Goal: Transaction & Acquisition: Purchase product/service

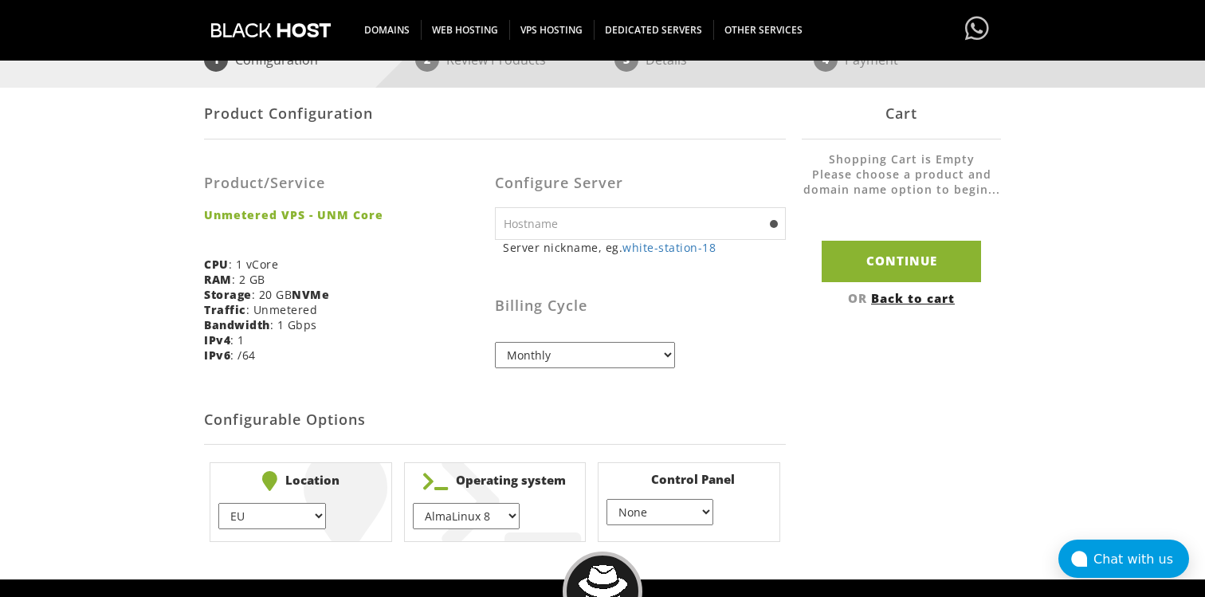
scroll to position [255, 0]
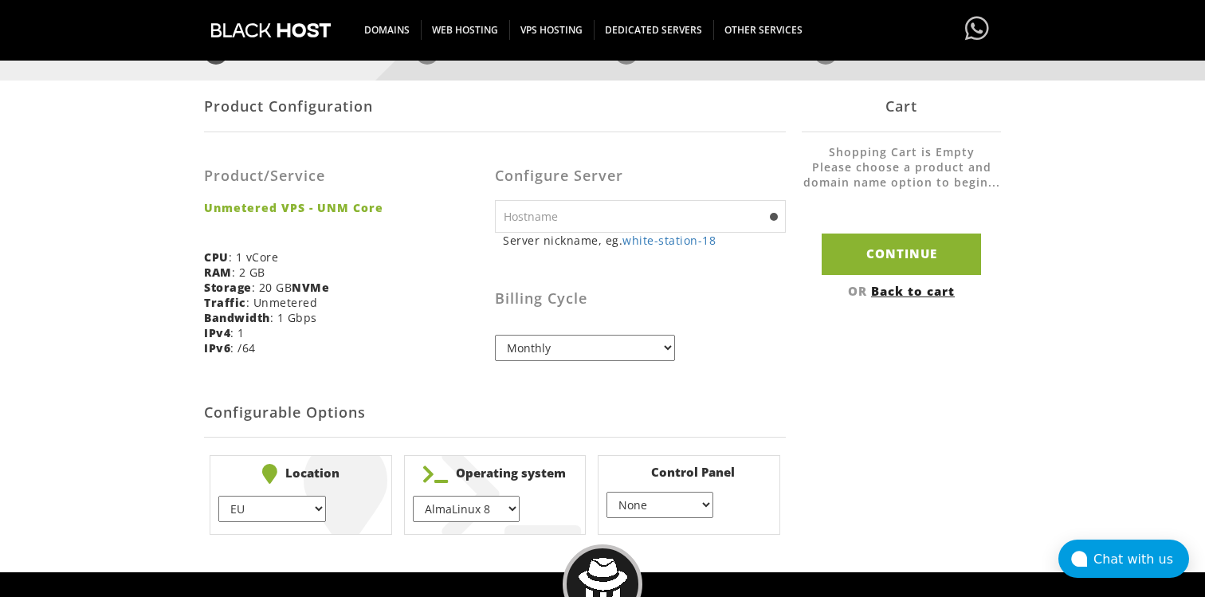
click at [568, 207] on input "text" at bounding box center [640, 216] width 291 height 33
type input "puperhost.com"
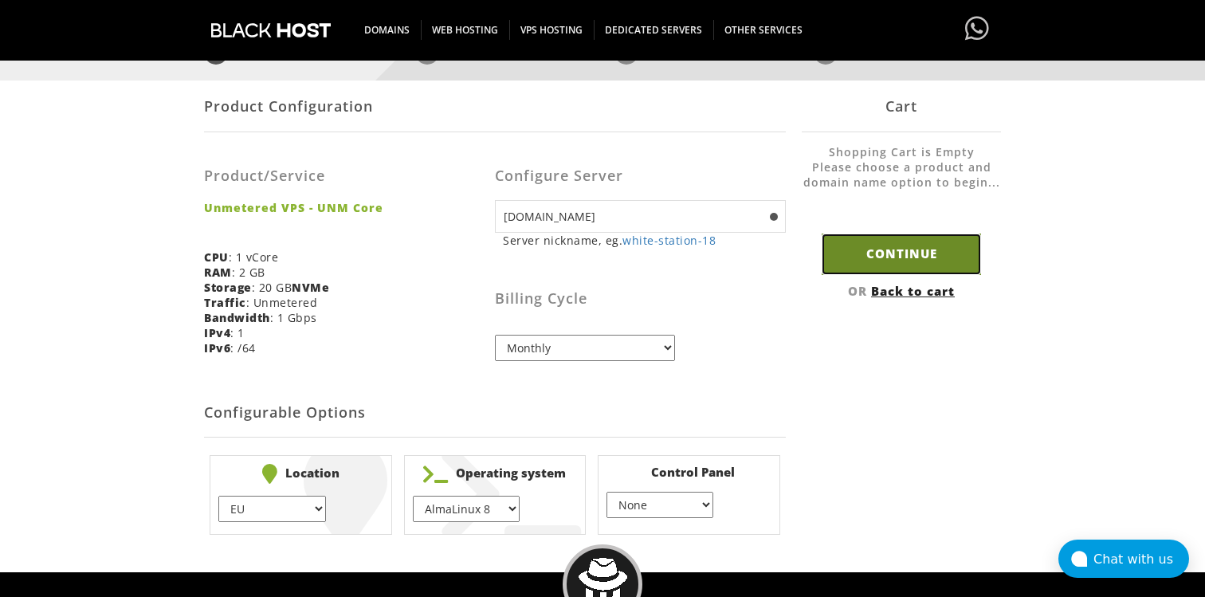
click at [881, 249] on input "Continue" at bounding box center [901, 254] width 159 height 41
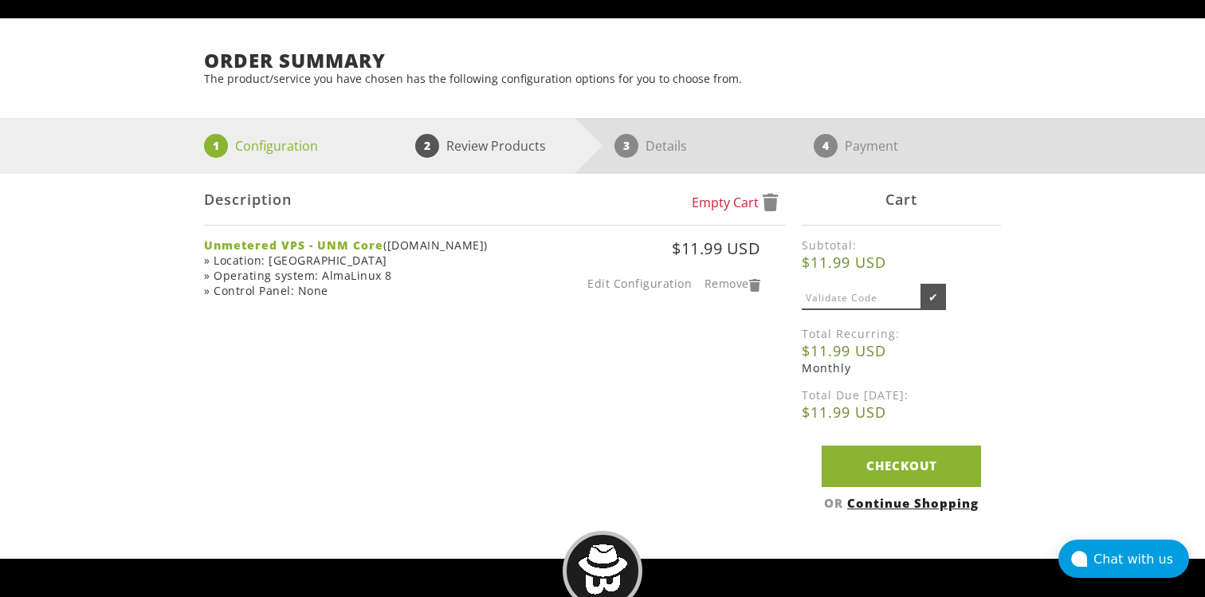
scroll to position [199, 0]
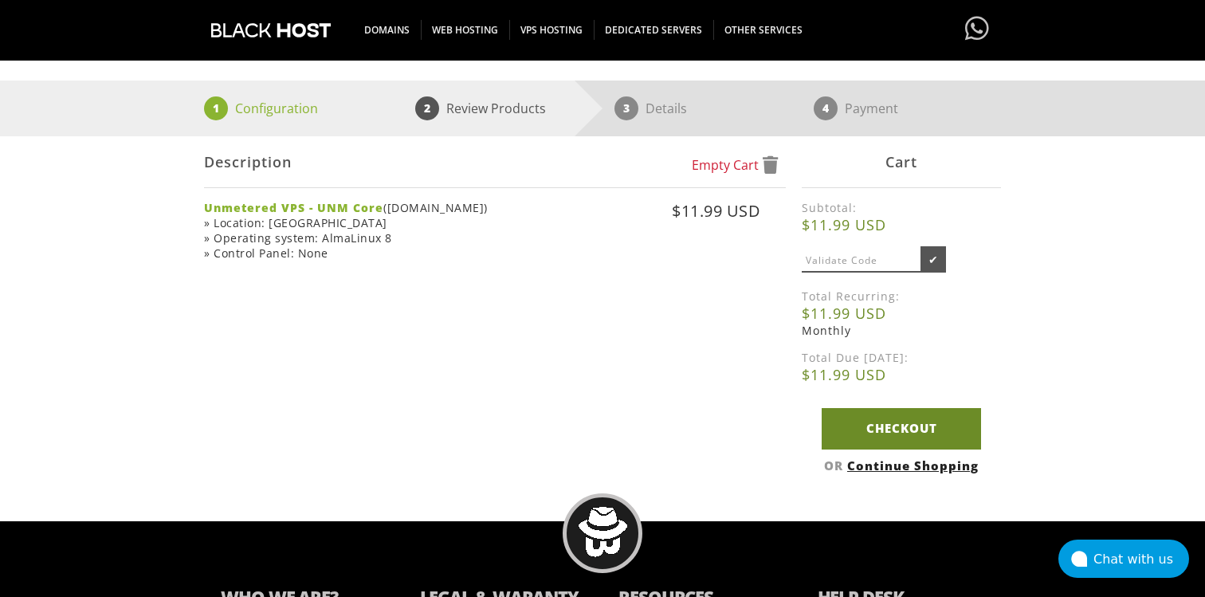
click at [831, 426] on link "Checkout" at bounding box center [901, 428] width 159 height 41
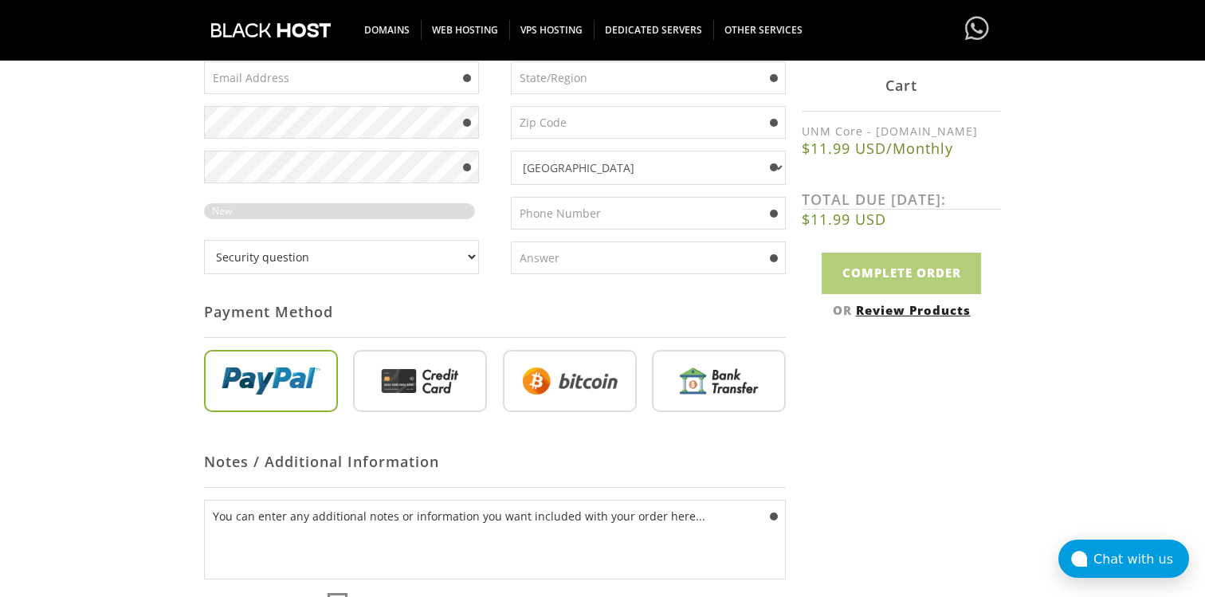
scroll to position [637, 0]
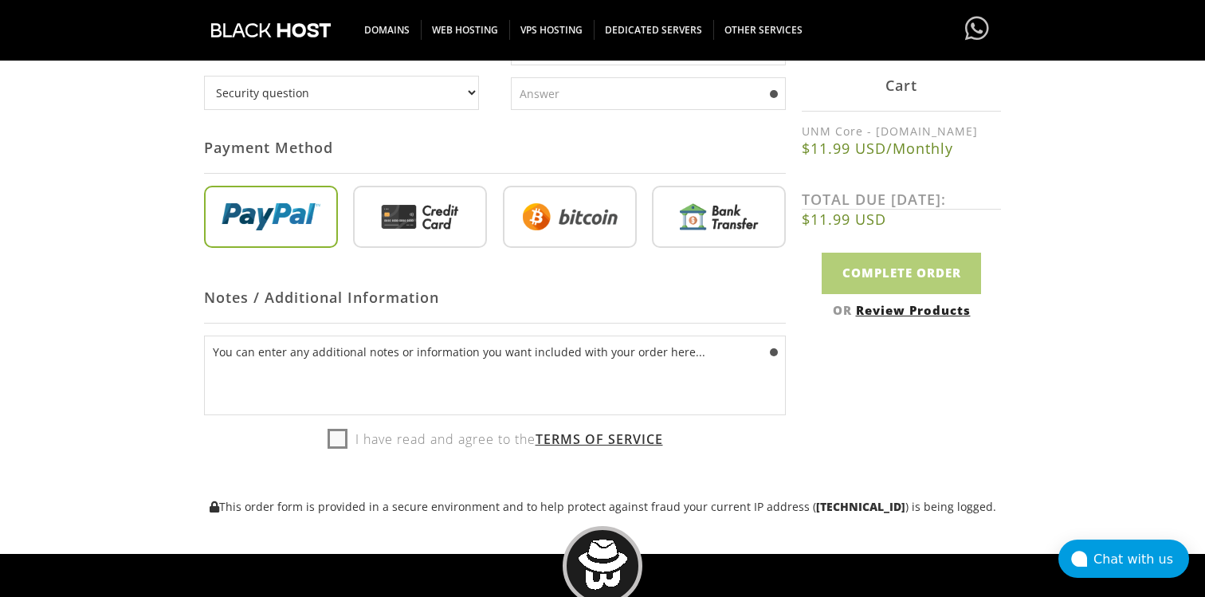
click at [505, 227] on input "radio" at bounding box center [570, 220] width 134 height 62
radio input "true"
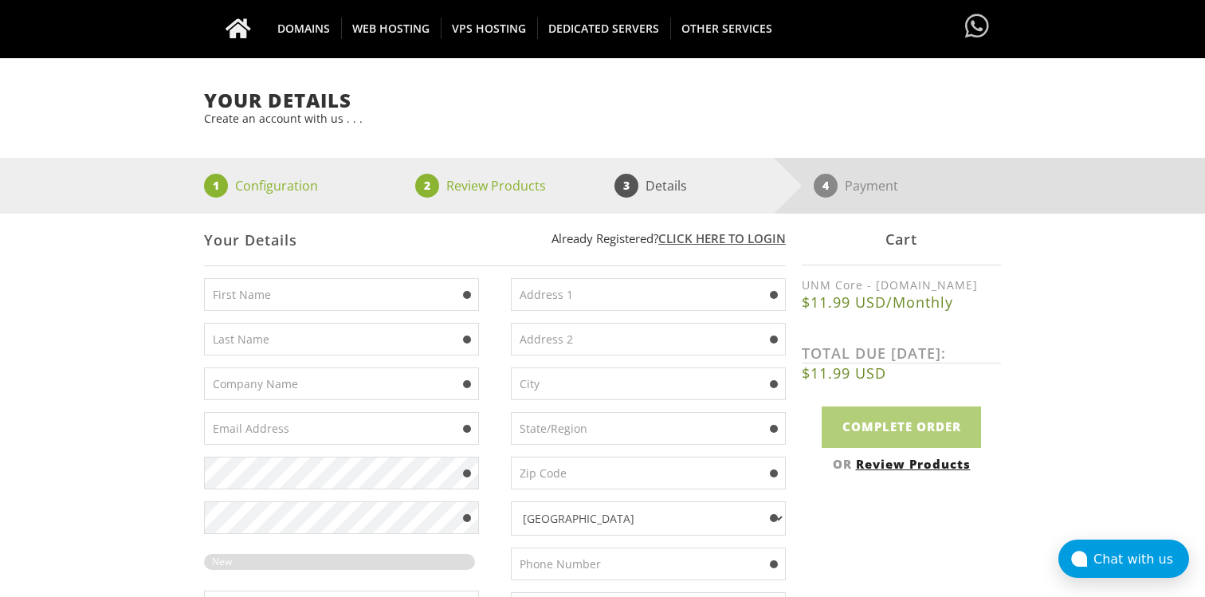
scroll to position [72, 0]
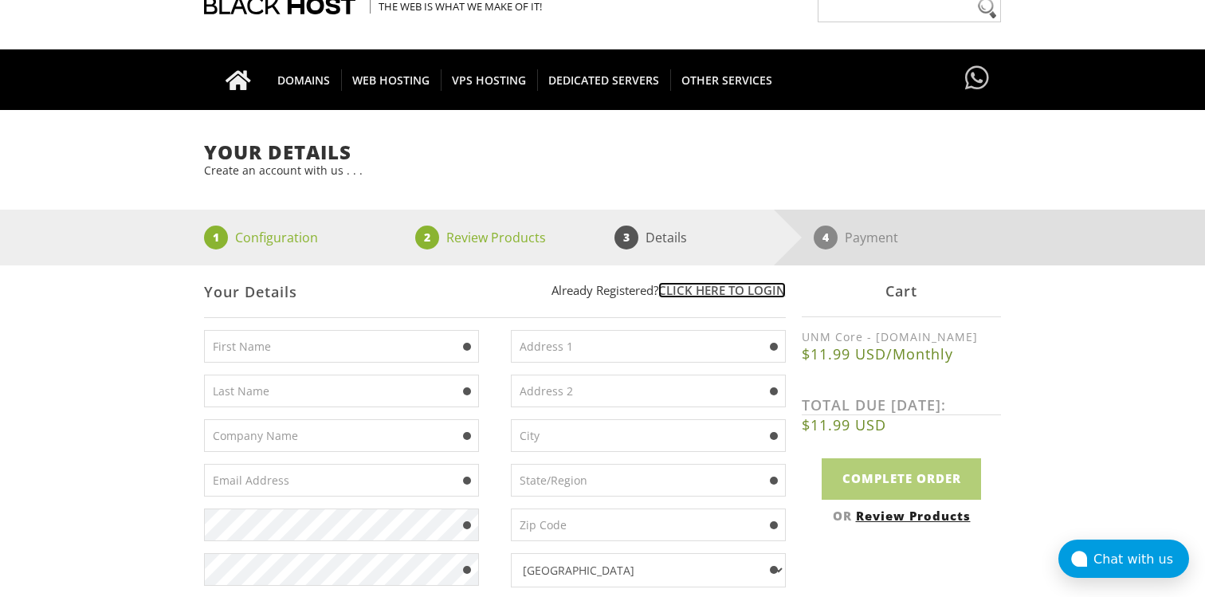
click at [732, 298] on link "Click here to login" at bounding box center [722, 290] width 128 height 16
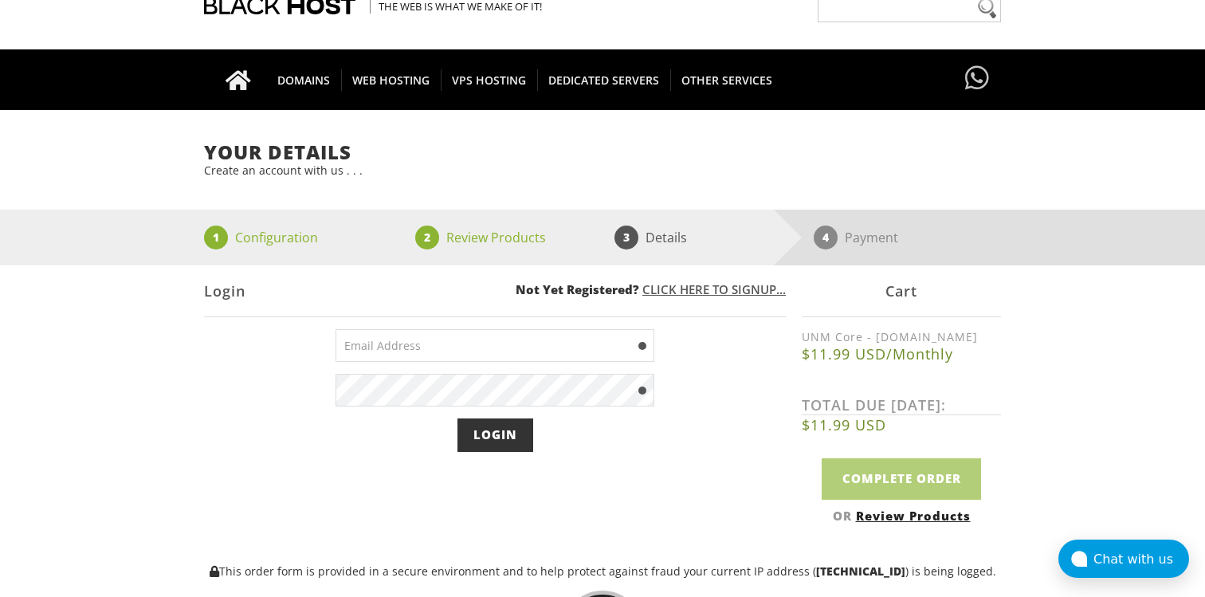
click at [469, 354] on input "email" at bounding box center [495, 345] width 319 height 33
type input "arthurcaporegime@gmail.com"
click at [501, 434] on input "Login" at bounding box center [496, 434] width 76 height 33
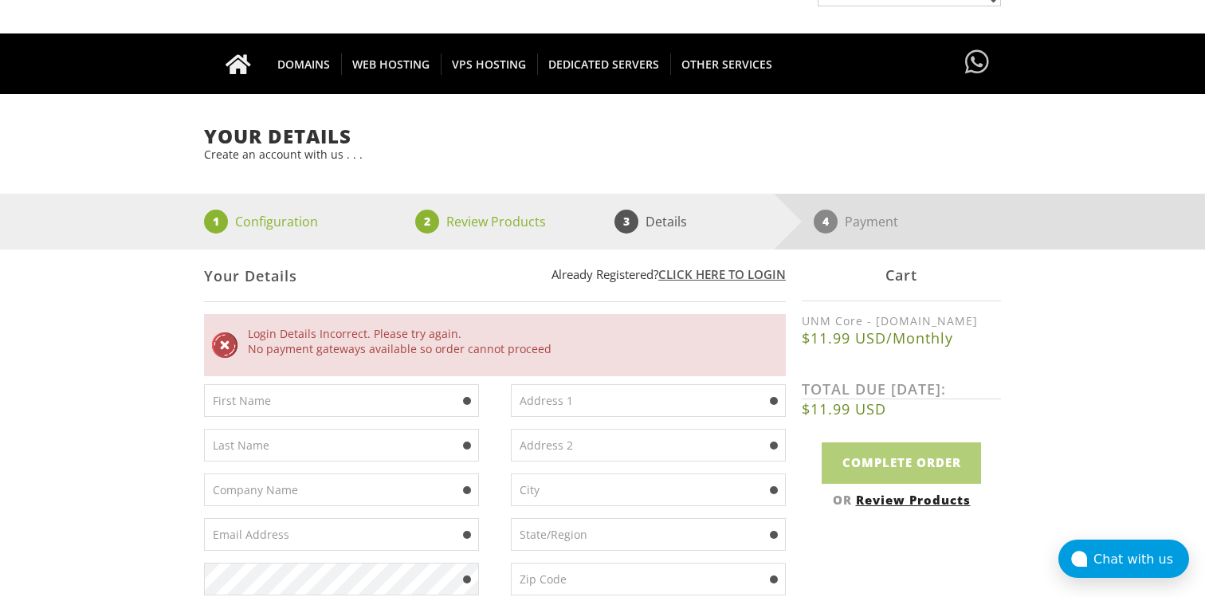
scroll to position [89, 0]
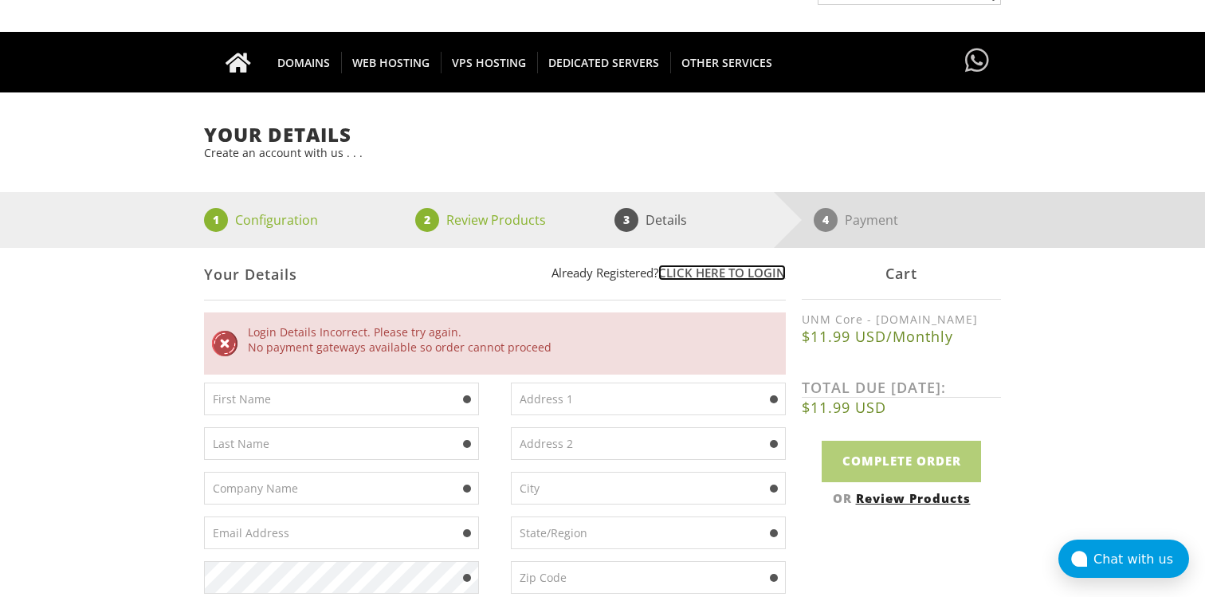
click at [687, 277] on link "Click here to login" at bounding box center [722, 273] width 128 height 16
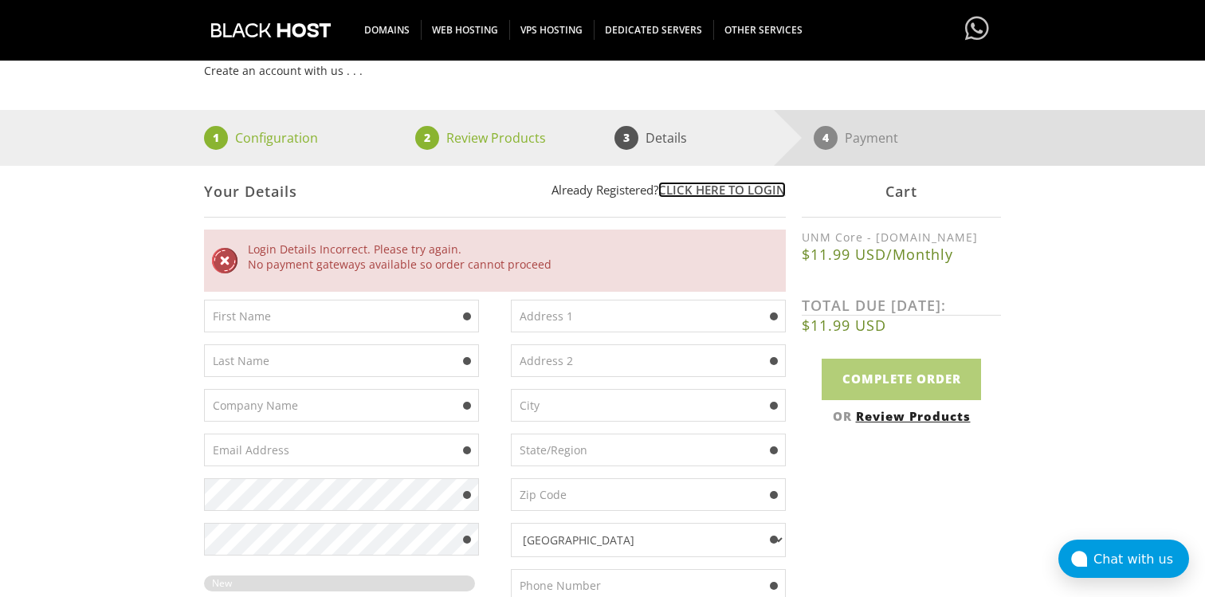
scroll to position [182, 0]
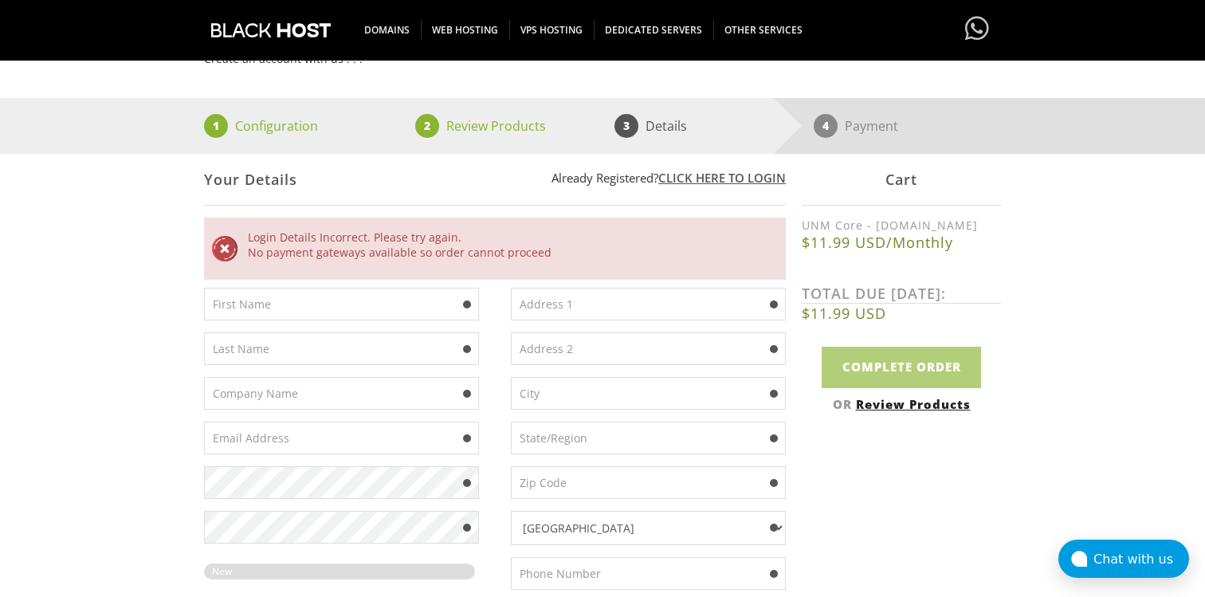
click at [361, 300] on input "text" at bounding box center [341, 304] width 275 height 33
click at [708, 172] on link "Click here to login" at bounding box center [722, 178] width 128 height 16
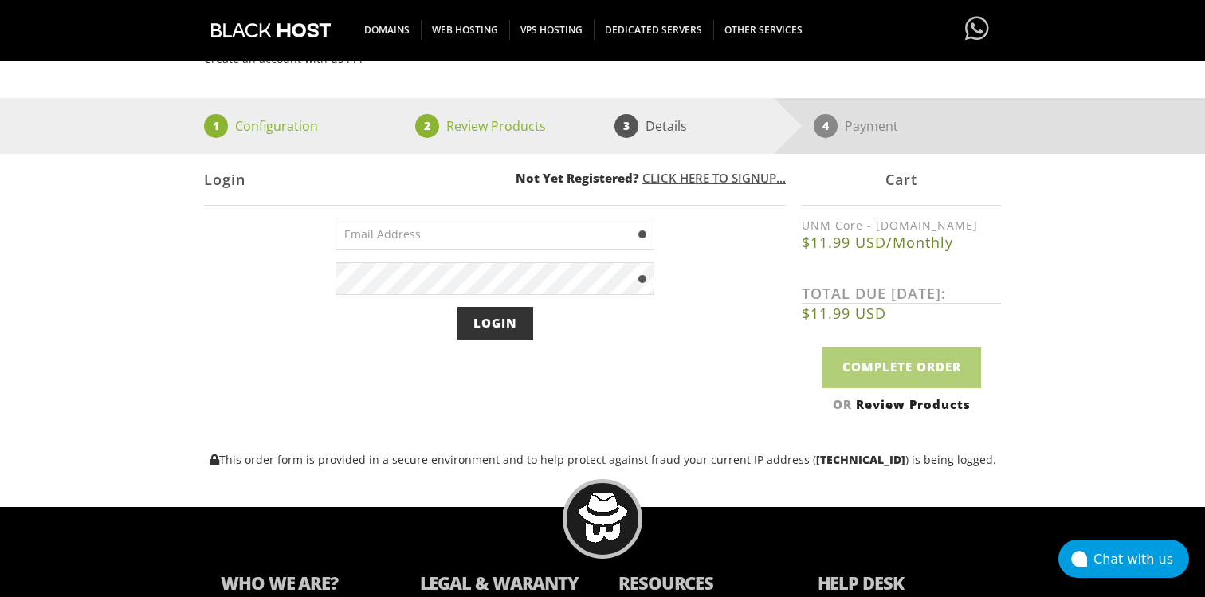
click at [427, 261] on form "Login" at bounding box center [495, 279] width 319 height 122
click at [441, 238] on input "email" at bounding box center [495, 234] width 319 height 33
type input "[EMAIL_ADDRESS][DOMAIN_NAME]"
click at [502, 336] on input "Login" at bounding box center [496, 323] width 76 height 33
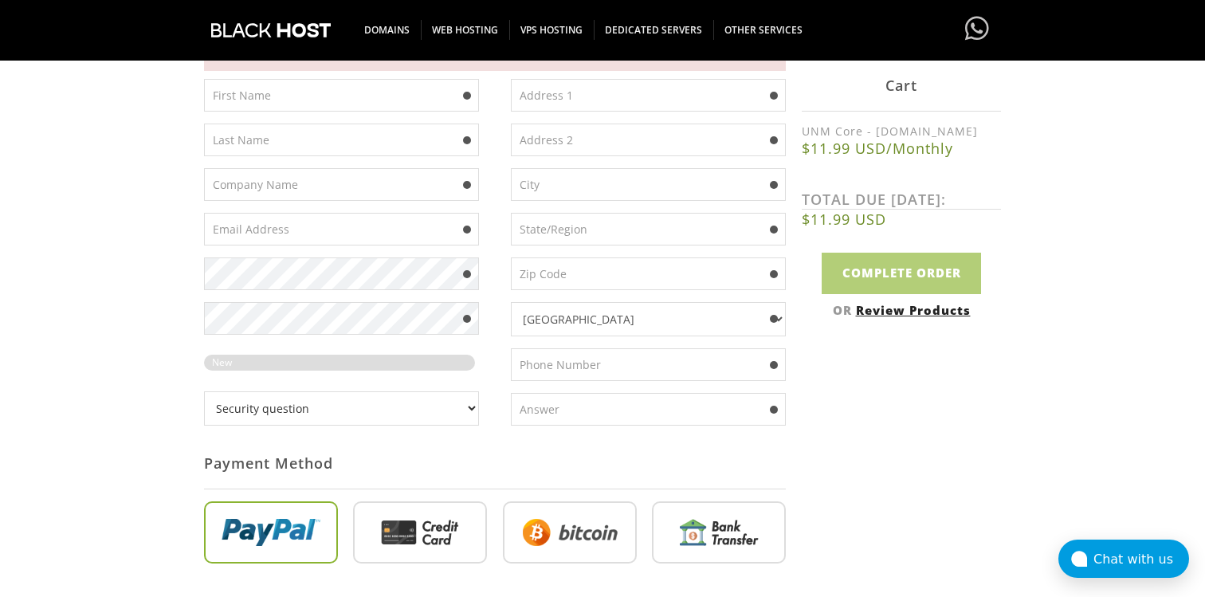
scroll to position [591, 0]
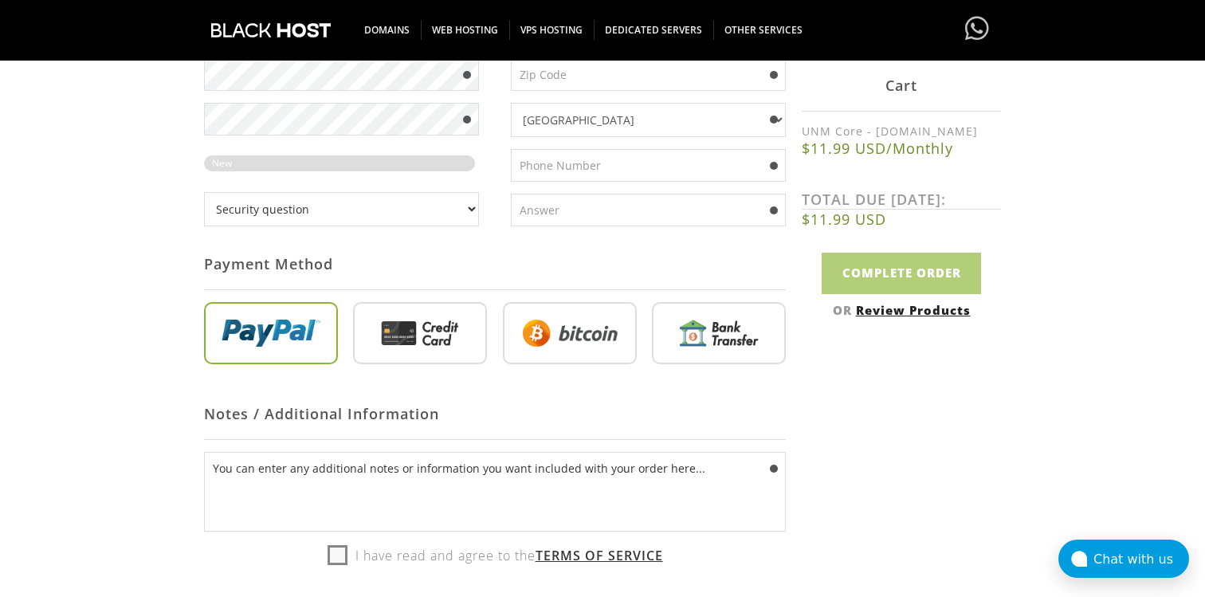
click at [533, 328] on input "radio" at bounding box center [570, 336] width 134 height 62
radio input "true"
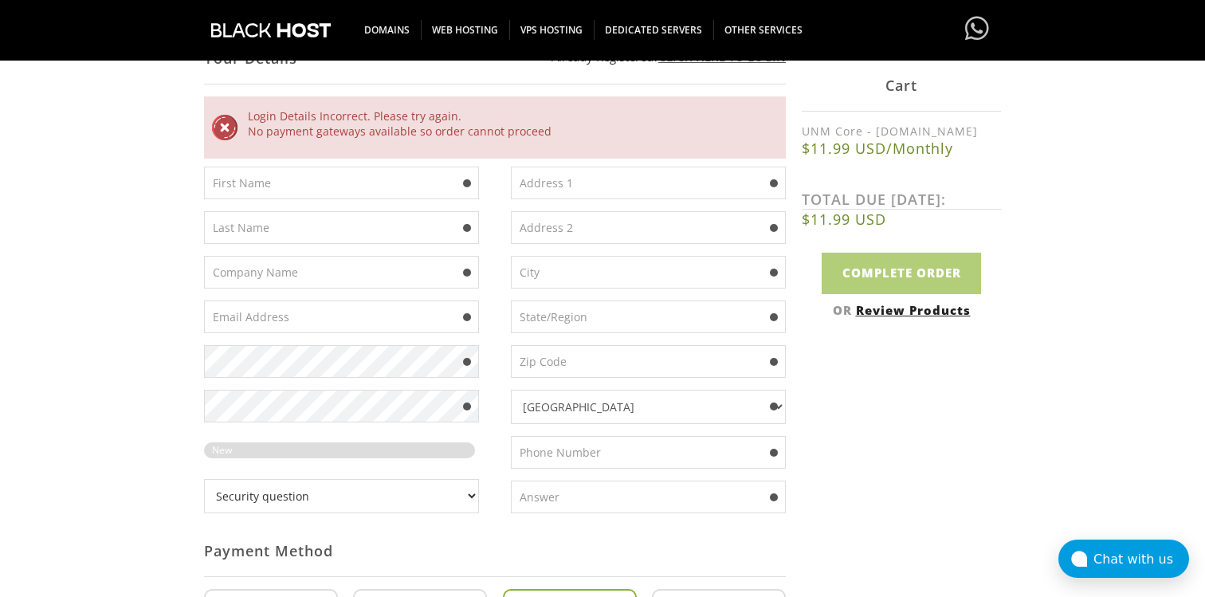
scroll to position [242, 0]
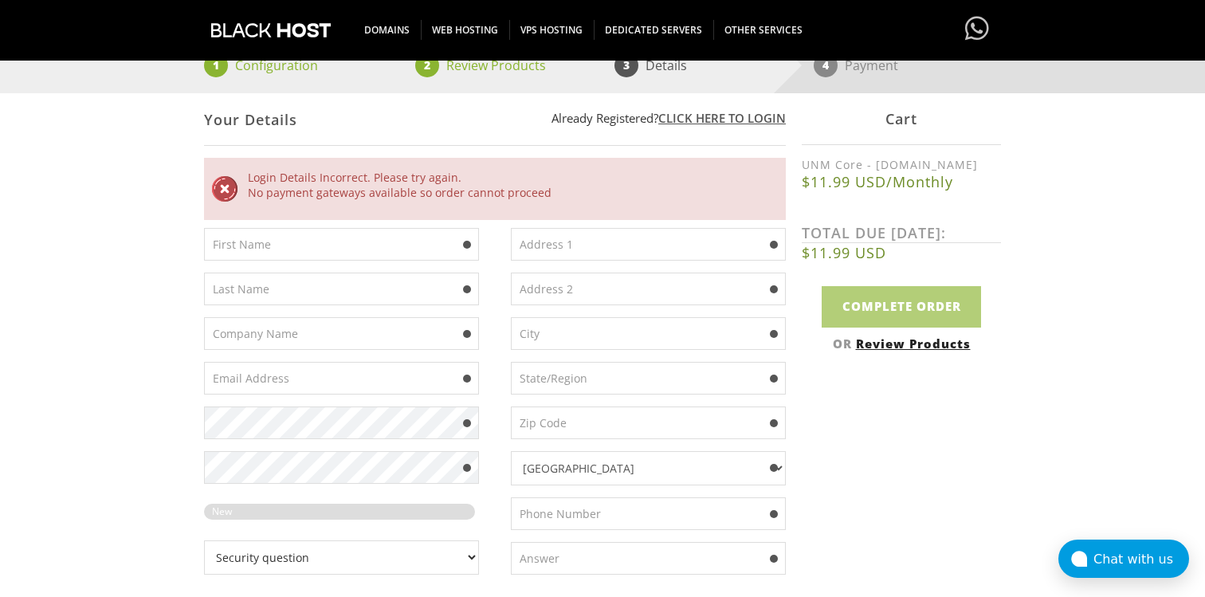
click at [330, 251] on input "text" at bounding box center [341, 244] width 275 height 33
type input "Arthur"
click at [300, 285] on input "text" at bounding box center [341, 289] width 275 height 33
type input "Caporegime"
click at [304, 326] on input "text" at bounding box center [341, 333] width 275 height 33
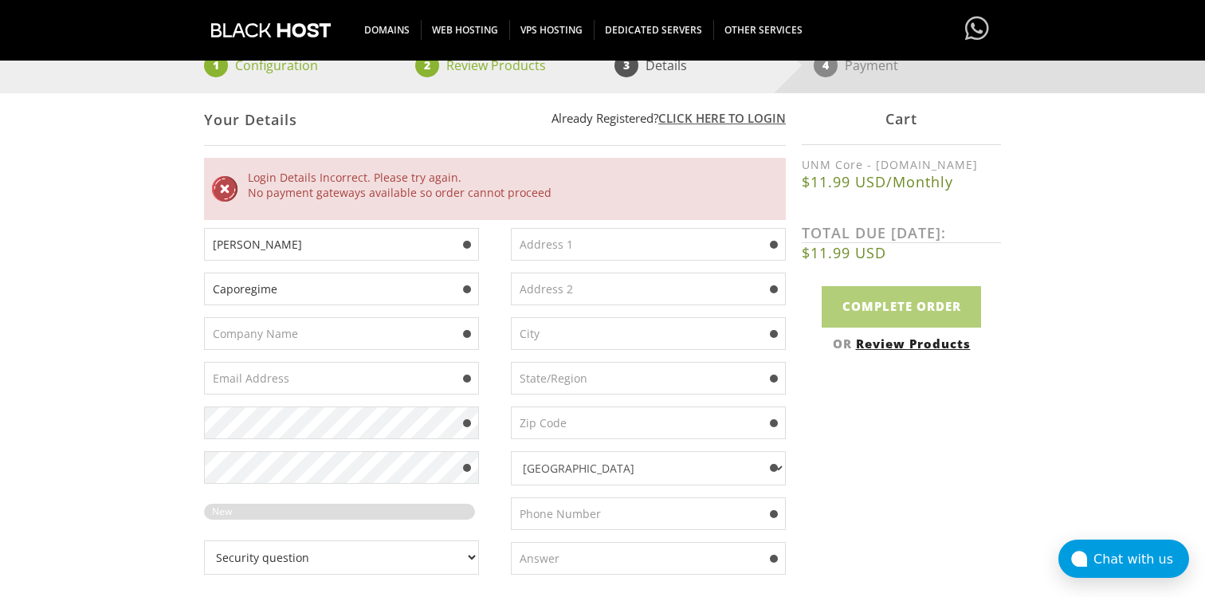
type input "myorgdsa"
click at [320, 361] on div "Arthur Caporegime myorgdsa New Password Rating: 0%" at bounding box center [349, 407] width 291 height 359
click at [313, 379] on input "text" at bounding box center [341, 378] width 275 height 33
type input "arthurcaporegime@gmail.com"
click at [564, 281] on input "text" at bounding box center [648, 289] width 275 height 33
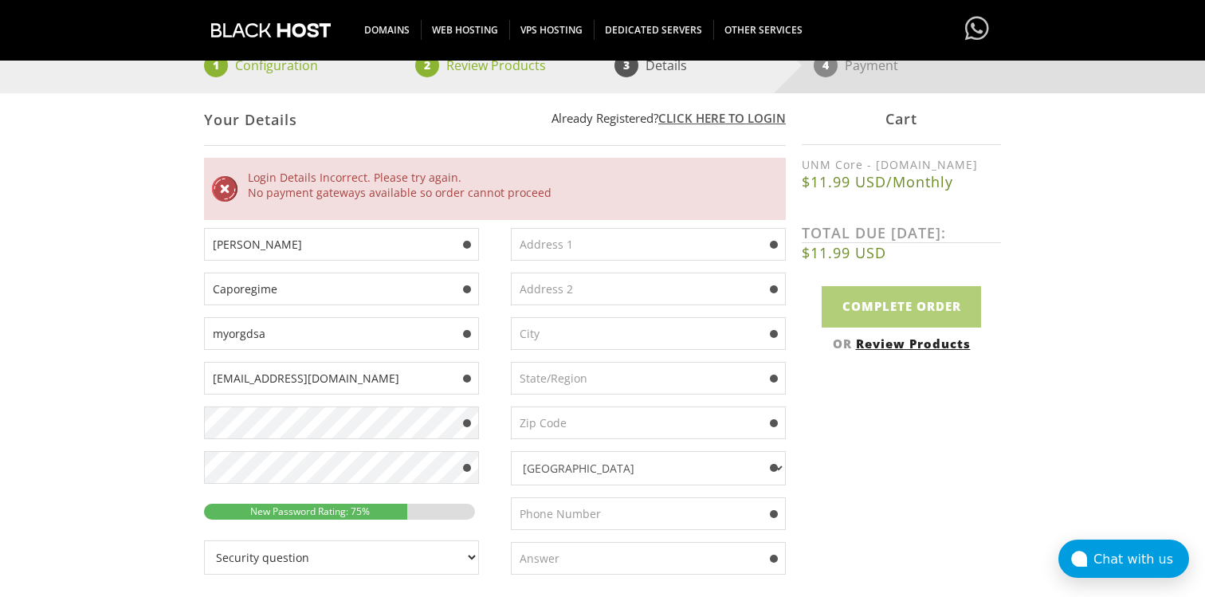
click at [574, 254] on input "text" at bounding box center [648, 244] width 275 height 33
type input "Usda 392"
click at [599, 281] on input "text" at bounding box center [648, 289] width 275 height 33
type input "idao 89"
click at [603, 329] on input "text" at bounding box center [648, 333] width 275 height 33
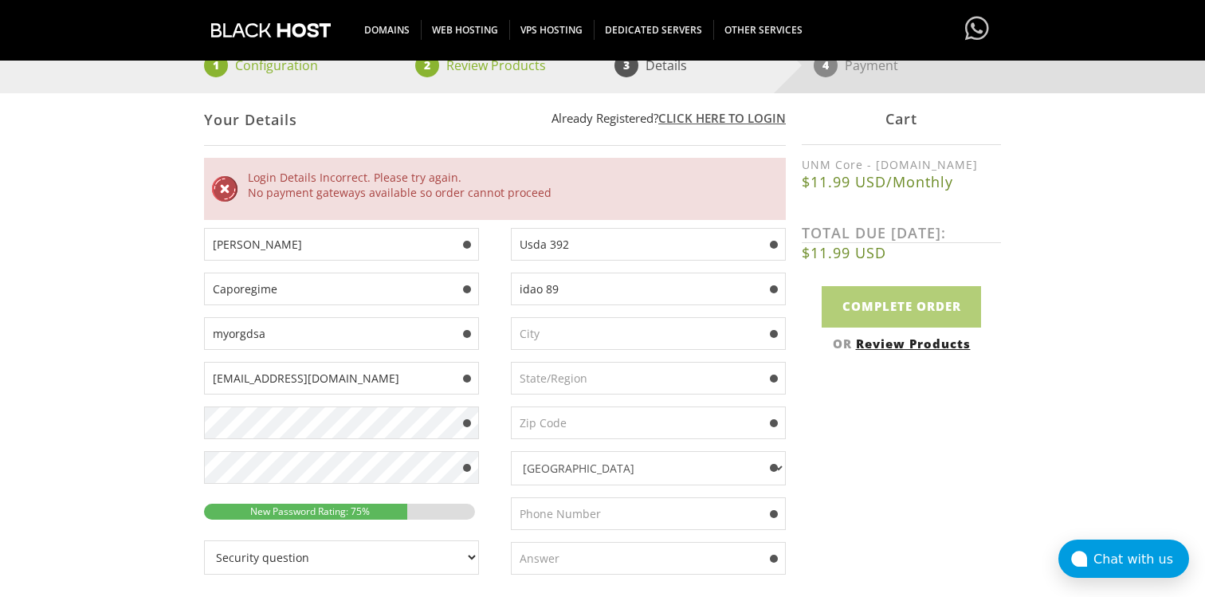
type input "Frankfurt"
click at [594, 380] on input "text" at bounding box center [648, 378] width 275 height 33
type input "Alabama"
click at [590, 427] on input "text" at bounding box center [648, 422] width 275 height 33
type input "10114"
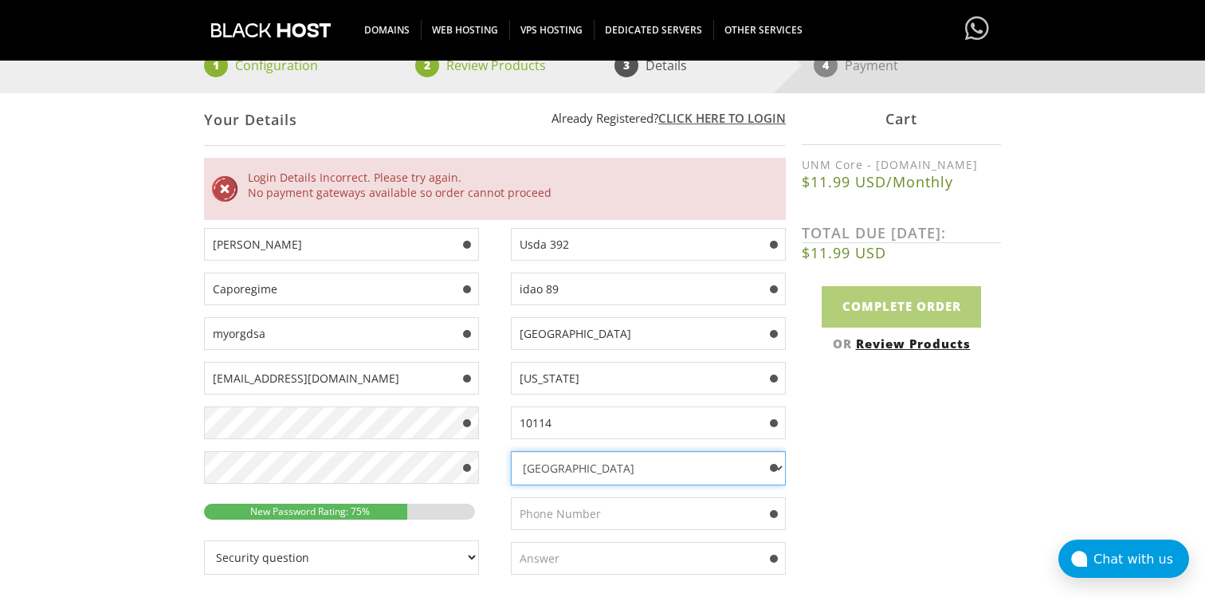
click at [607, 458] on select "Afghanistan Aland Islands Albania Algeria American Samoa Andorra Angola Anguill…" at bounding box center [648, 468] width 275 height 34
select select "EE"
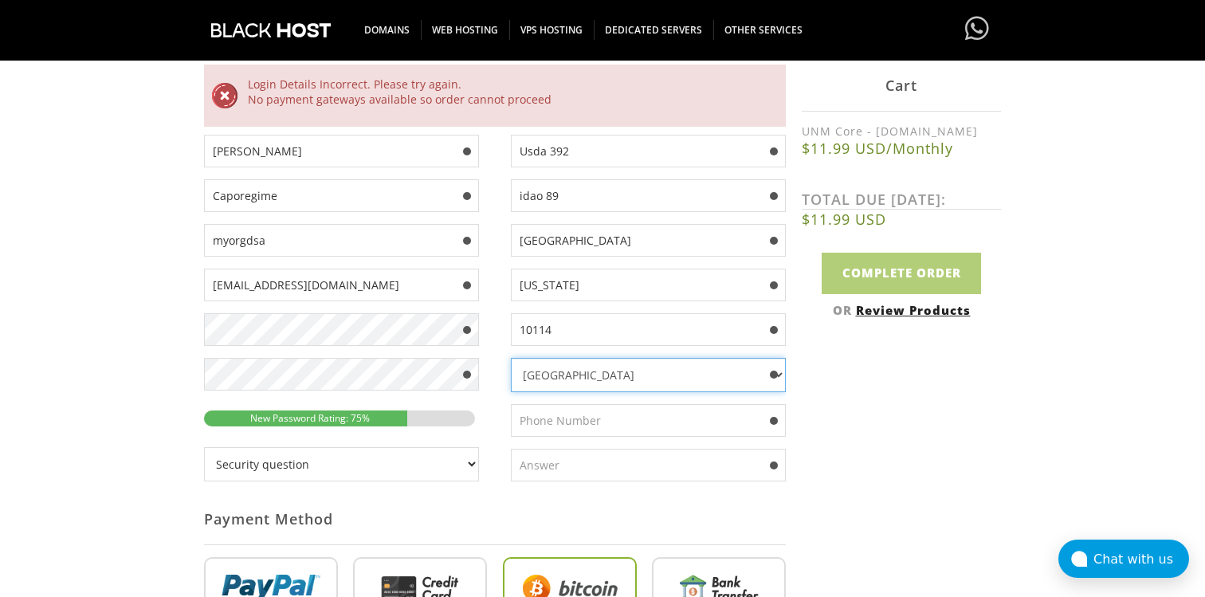
scroll to position [405, 0]
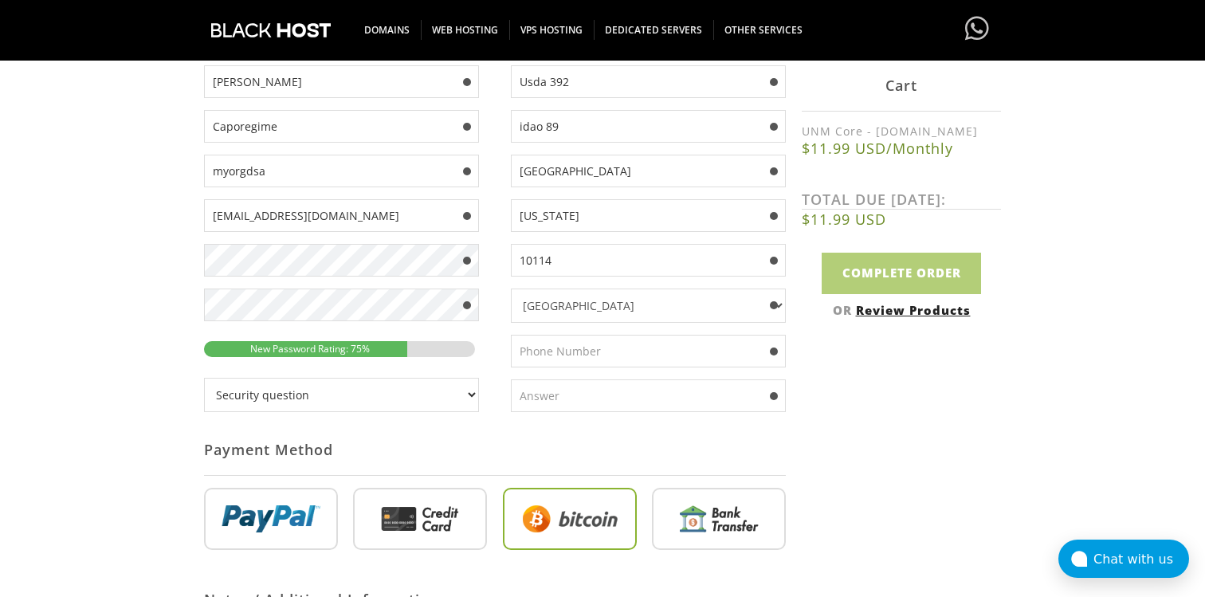
click at [544, 346] on input "text" at bounding box center [648, 351] width 275 height 33
type input "372473891284"
click at [563, 406] on input "text" at bounding box center [648, 395] width 275 height 33
type input "pukich"
click at [363, 402] on select "Security question What's your favorite color? What is the first name of the per…" at bounding box center [341, 395] width 275 height 34
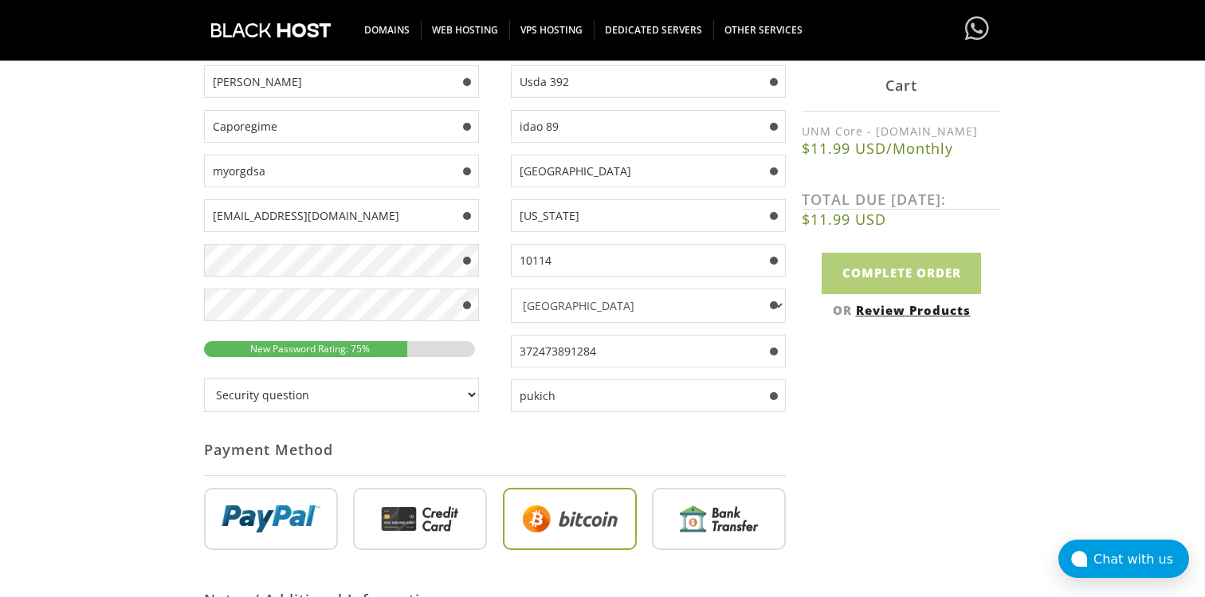
select select "2"
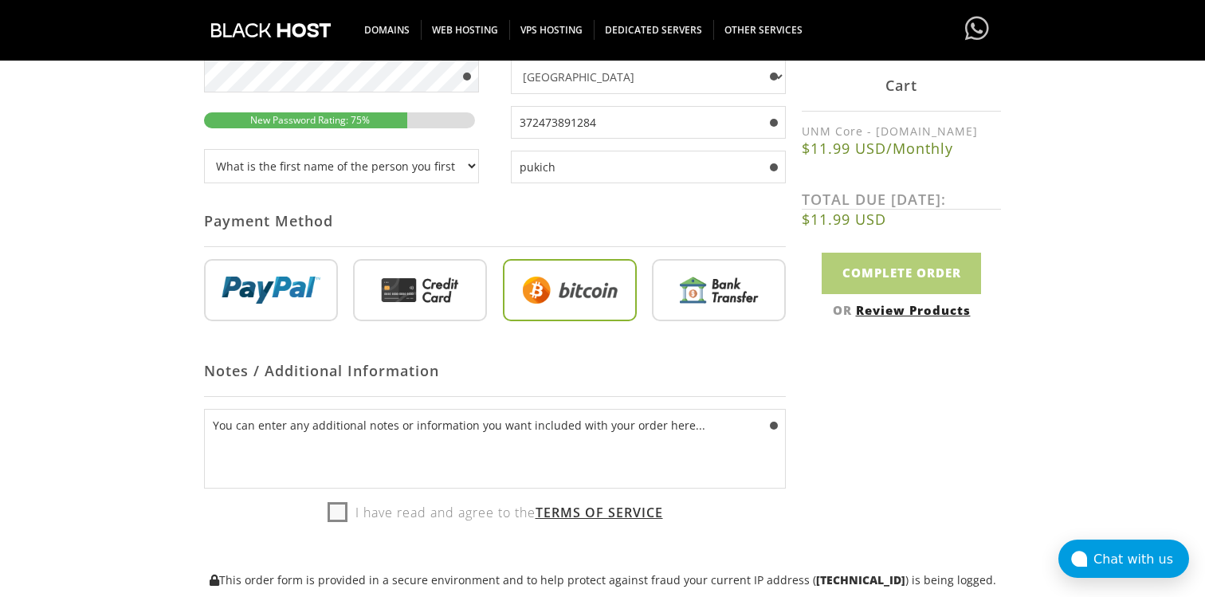
scroll to position [728, 0]
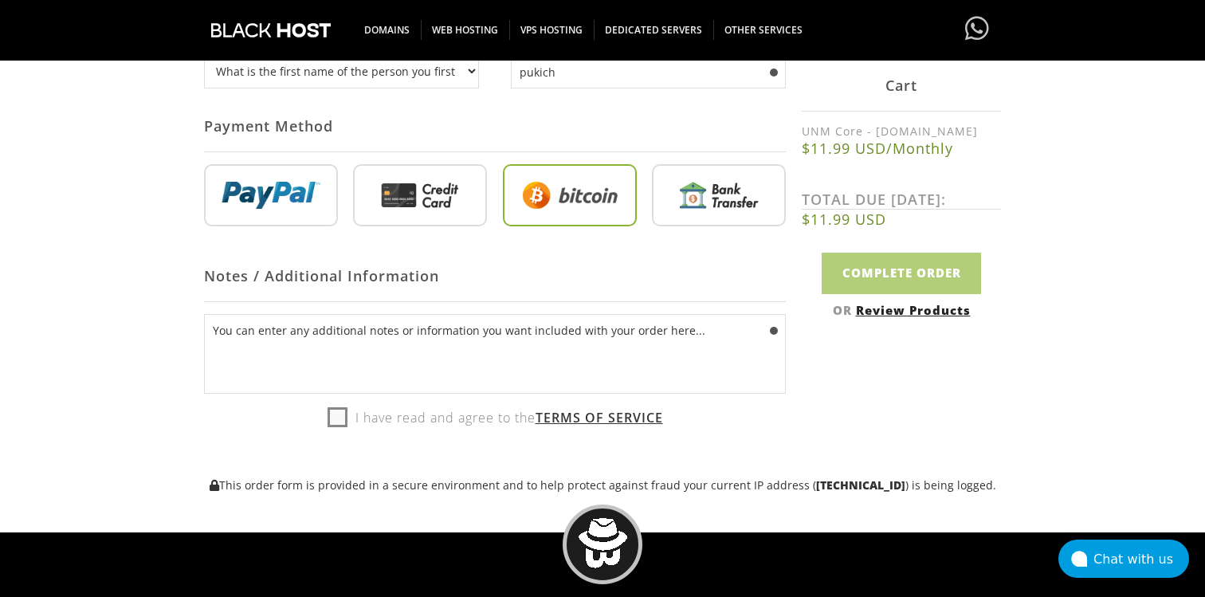
click at [332, 411] on label "I have read and agree to the Terms of Service" at bounding box center [496, 418] width 336 height 24
checkbox input "true"
click at [861, 278] on input "Complete Order" at bounding box center [901, 273] width 159 height 41
type input "Please Wait..."
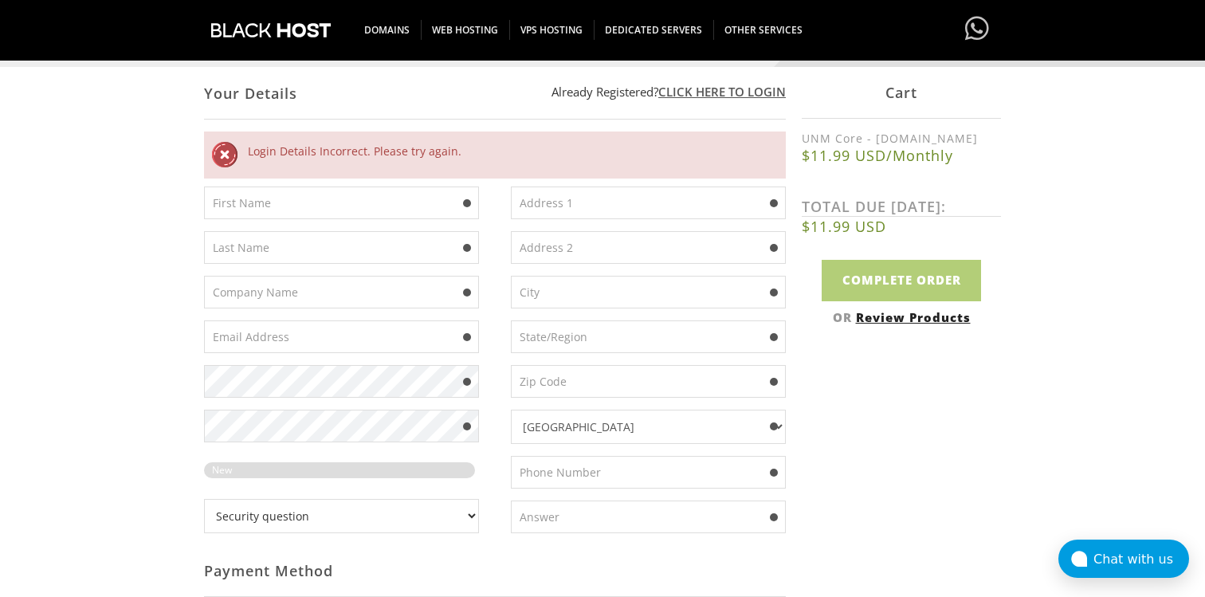
scroll to position [63, 0]
